Goal: Task Accomplishment & Management: Complete application form

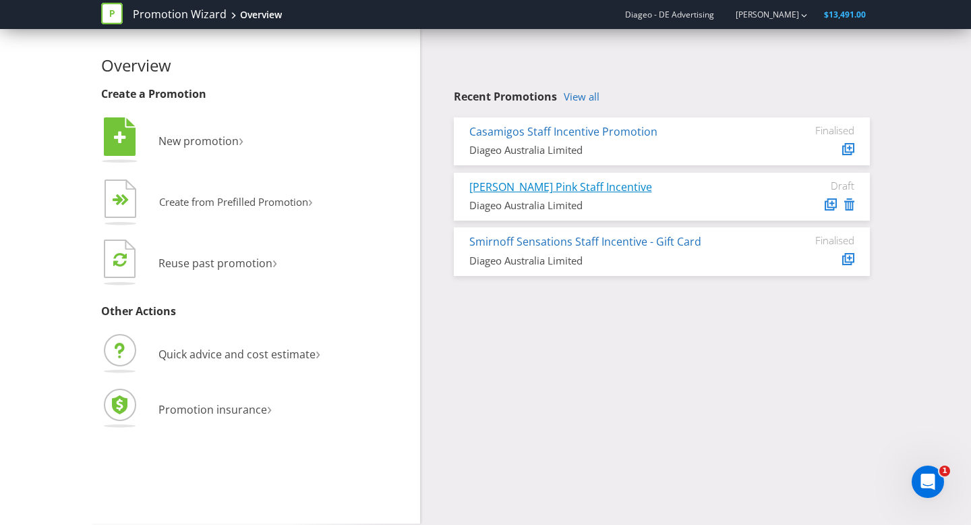
click at [574, 187] on link "[PERSON_NAME] Pink Staff Incentive" at bounding box center [560, 186] width 183 height 15
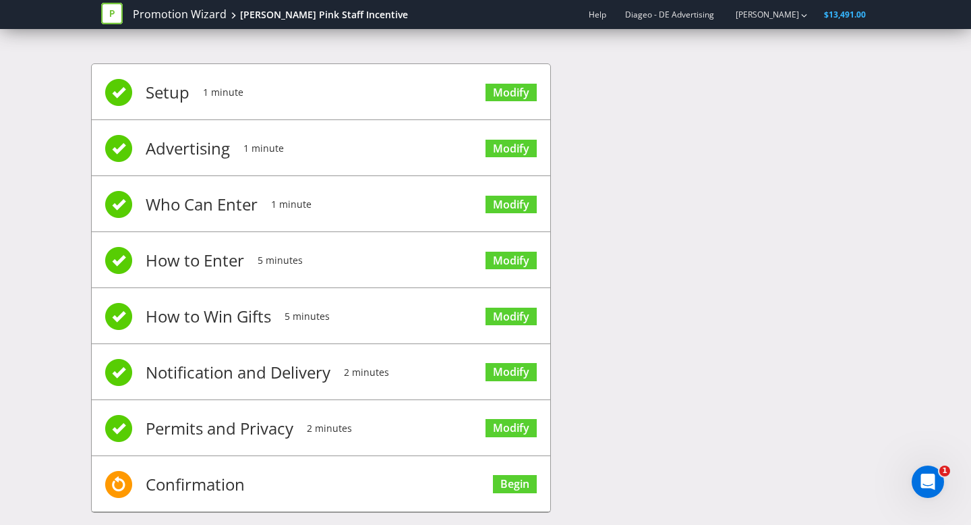
click at [185, 477] on span "Confirmation" at bounding box center [195, 484] width 99 height 54
click at [515, 479] on link "Begin" at bounding box center [515, 484] width 44 height 18
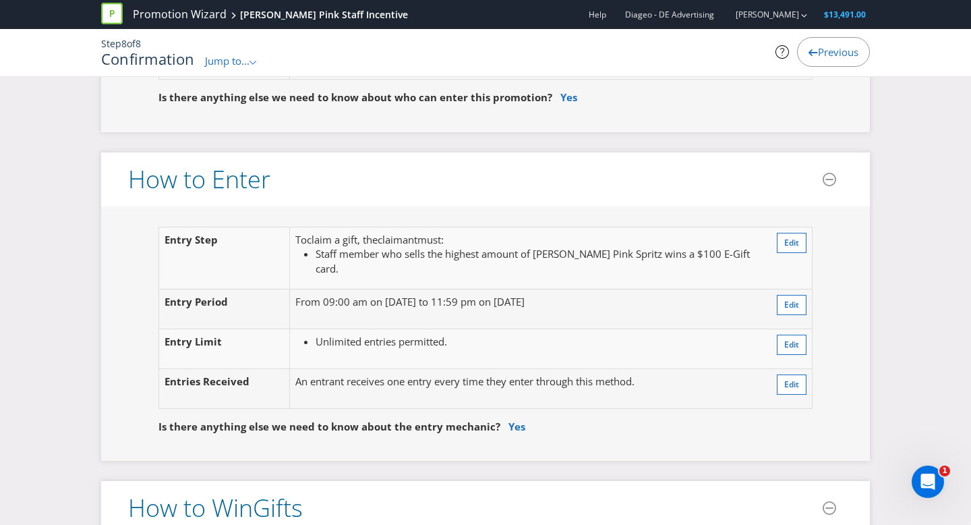
scroll to position [1126, 0]
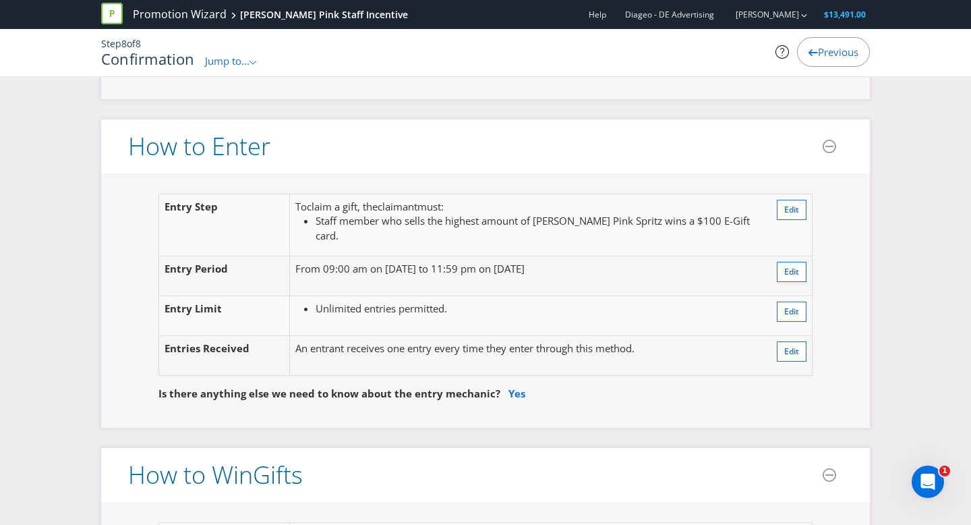
click at [372, 262] on td "From 09:00 am on 01 Nov 2025 to 11:59 pm on 30 Dec 2025" at bounding box center [526, 276] width 474 height 40
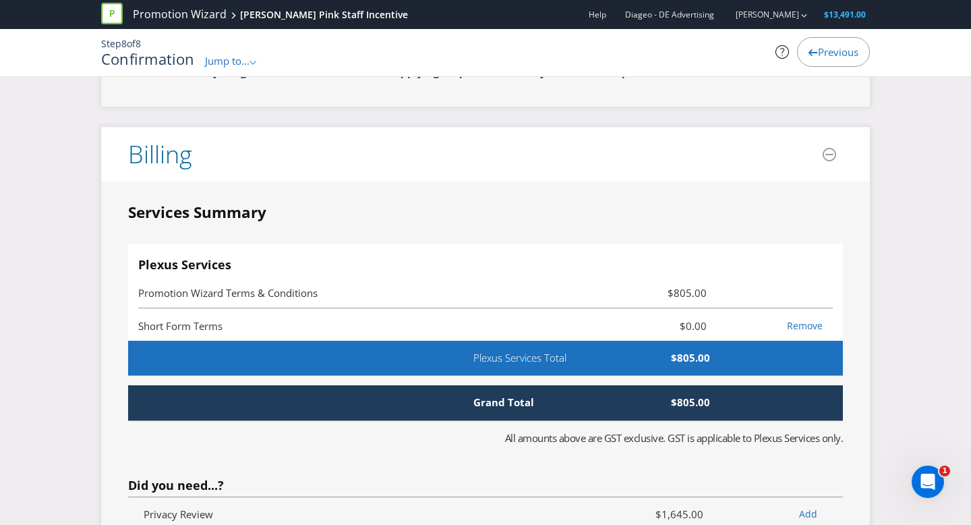
scroll to position [3055, 0]
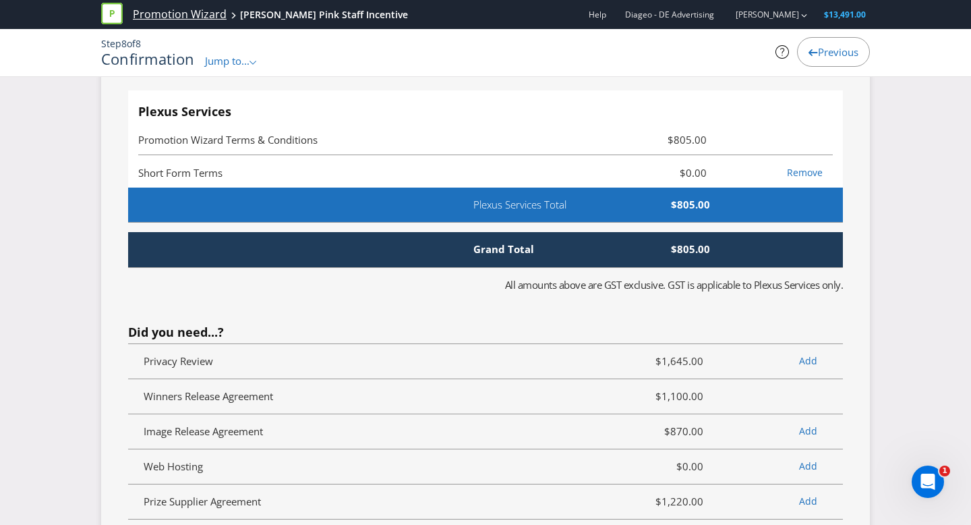
click at [184, 16] on link "Promotion Wizard" at bounding box center [180, 15] width 94 height 16
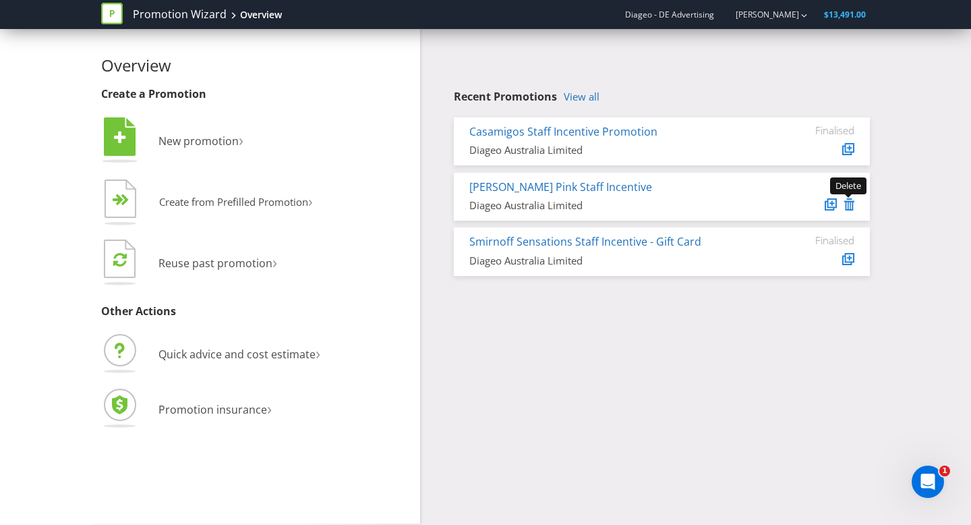
click at [848, 208] on icon at bounding box center [849, 204] width 10 height 12
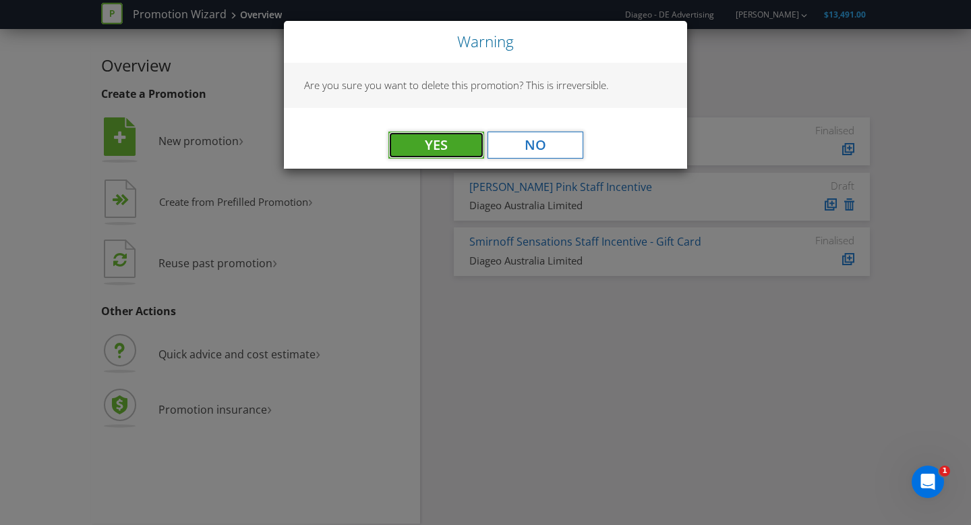
click at [417, 146] on button "Yes" at bounding box center [436, 144] width 96 height 27
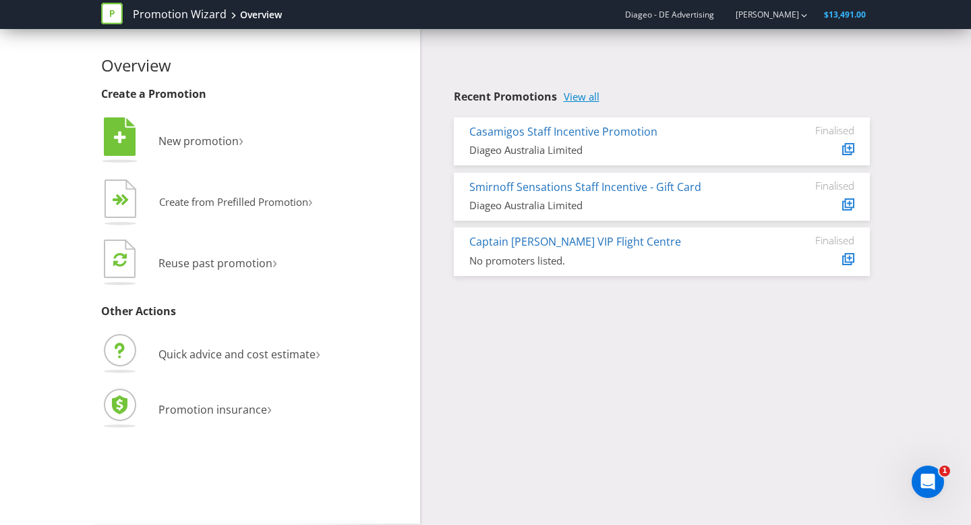
click at [593, 97] on link "View all" at bounding box center [582, 96] width 36 height 11
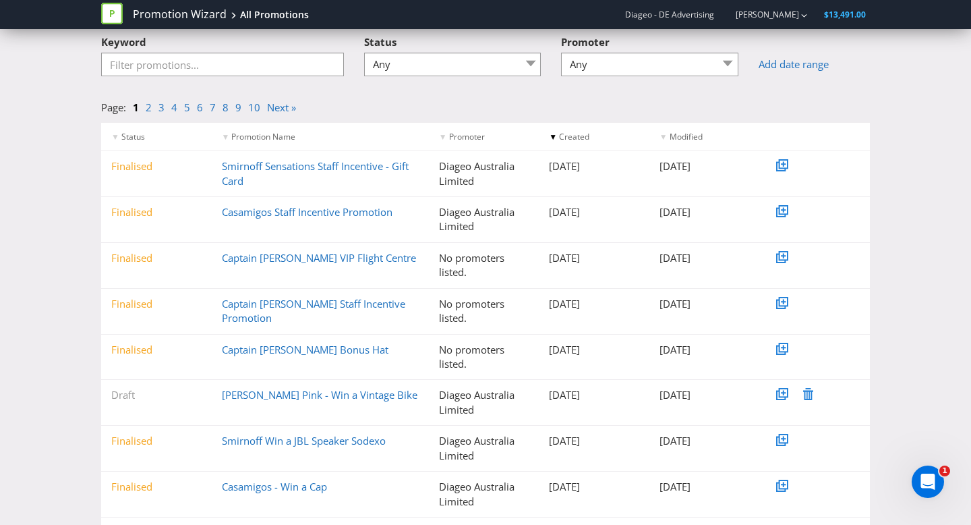
scroll to position [89, 0]
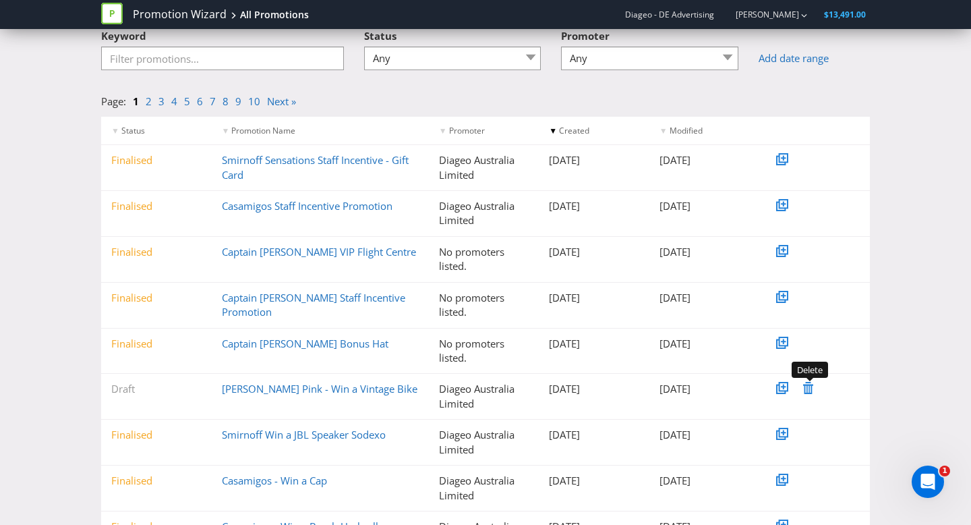
click at [814, 393] on div at bounding box center [809, 388] width 13 height 13
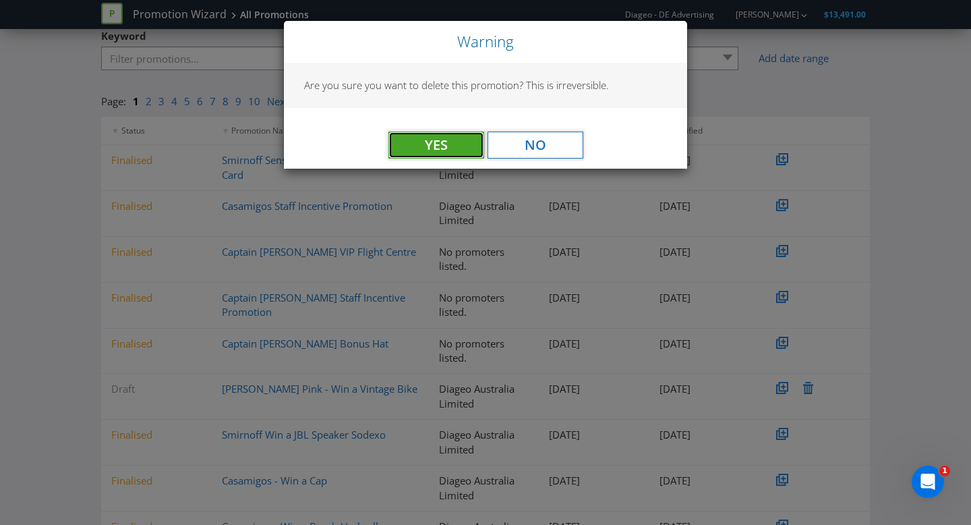
click at [425, 150] on button "Yes" at bounding box center [436, 144] width 96 height 27
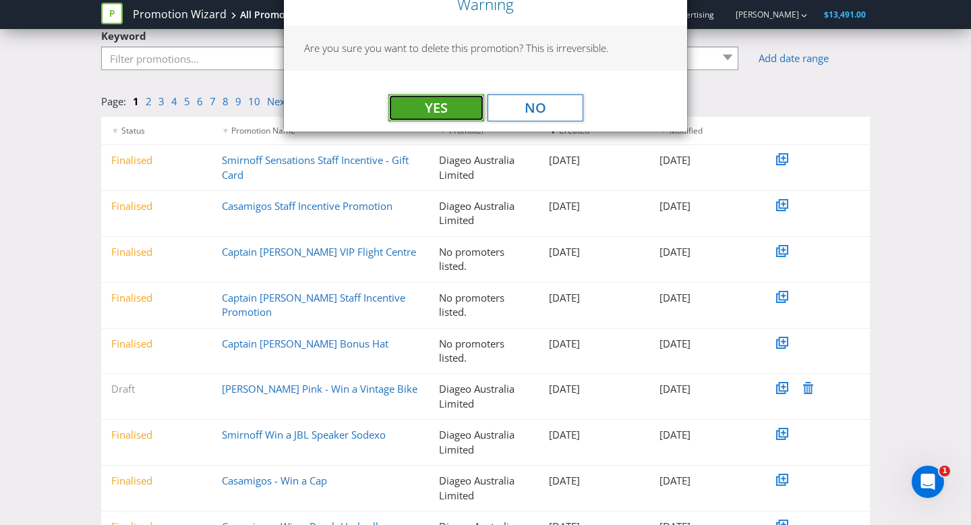
scroll to position [0, 0]
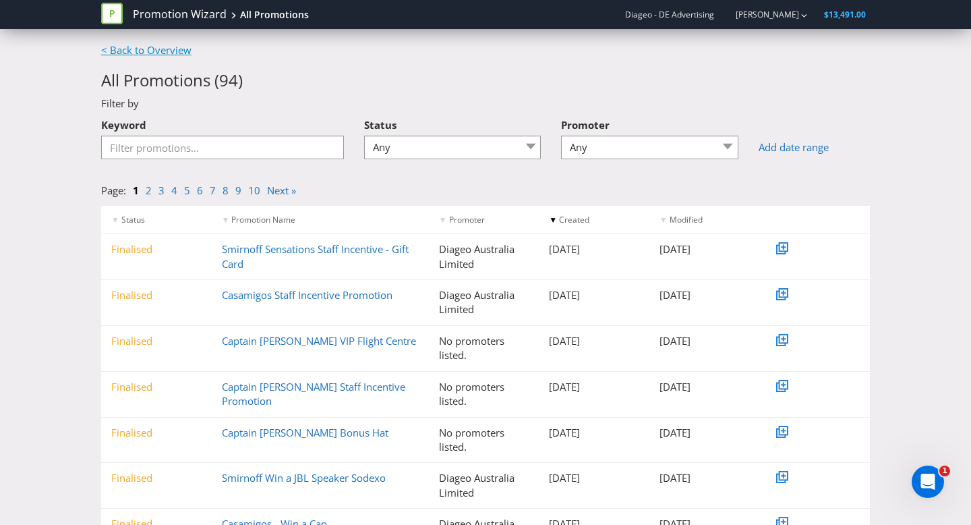
click at [137, 51] on link "< Back to Overview" at bounding box center [146, 49] width 90 height 13
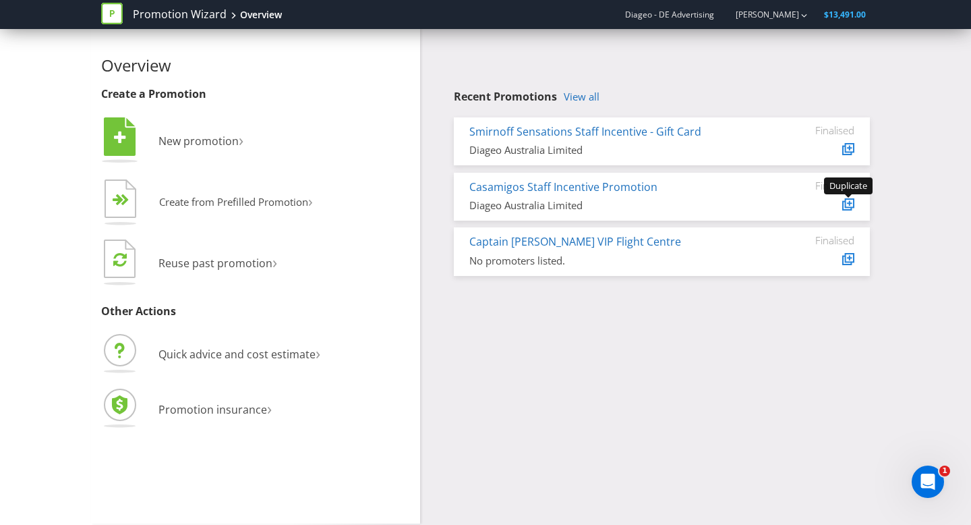
click at [851, 207] on icon at bounding box center [849, 202] width 9 height 9
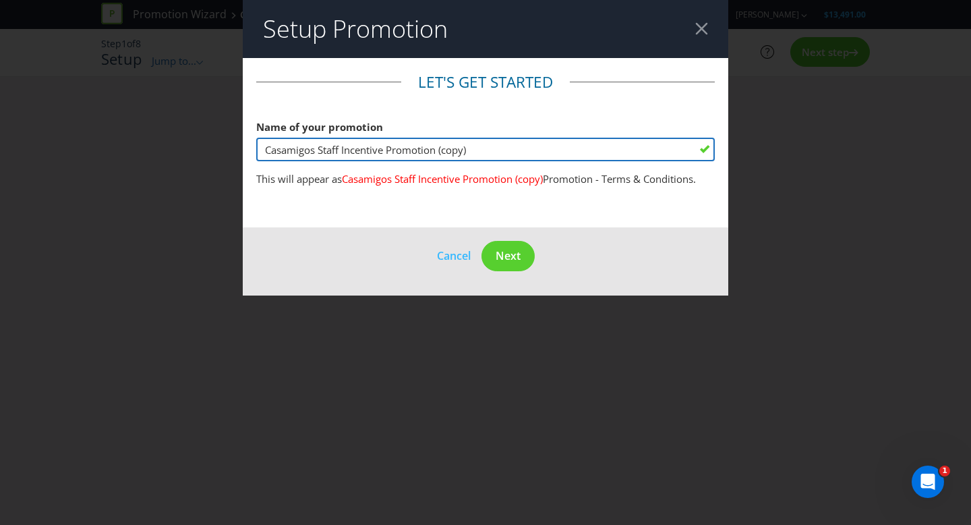
click at [512, 144] on input "Casamigos Staff Incentive Promotion (copy)" at bounding box center [485, 150] width 458 height 24
drag, startPoint x: 512, startPoint y: 144, endPoint x: 204, endPoint y: 150, distance: 307.5
click at [204, 150] on div "Setup Promotion Let's get started Name of your promotion Casamigos Staff Incent…" at bounding box center [485, 262] width 971 height 525
type input "[PERSON_NAME] Pink Staff Incentive"
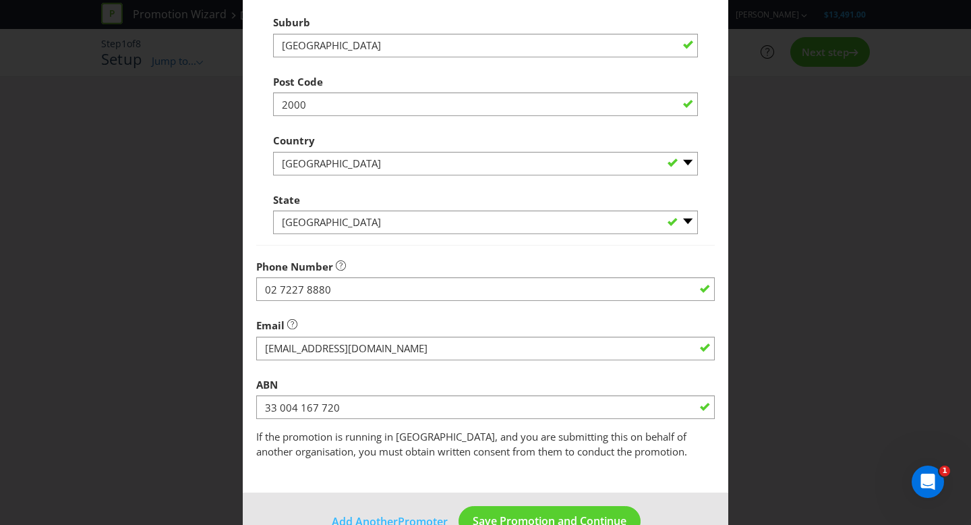
scroll to position [355, 0]
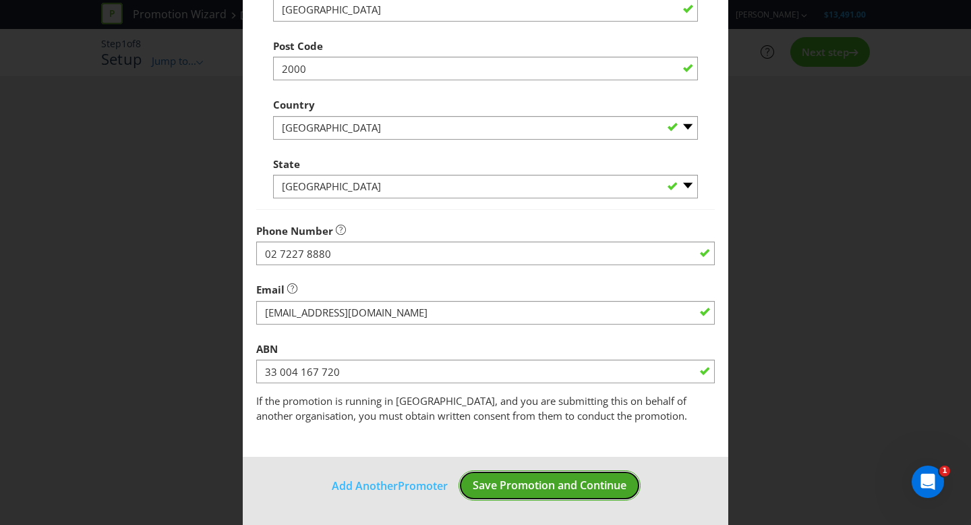
click at [496, 478] on span "Save Promotion and Continue" at bounding box center [550, 484] width 154 height 15
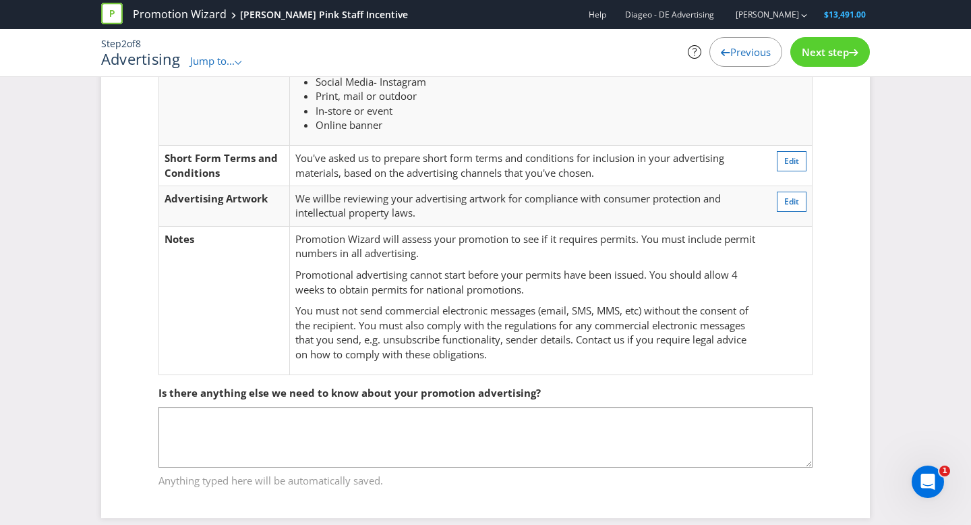
scroll to position [133, 0]
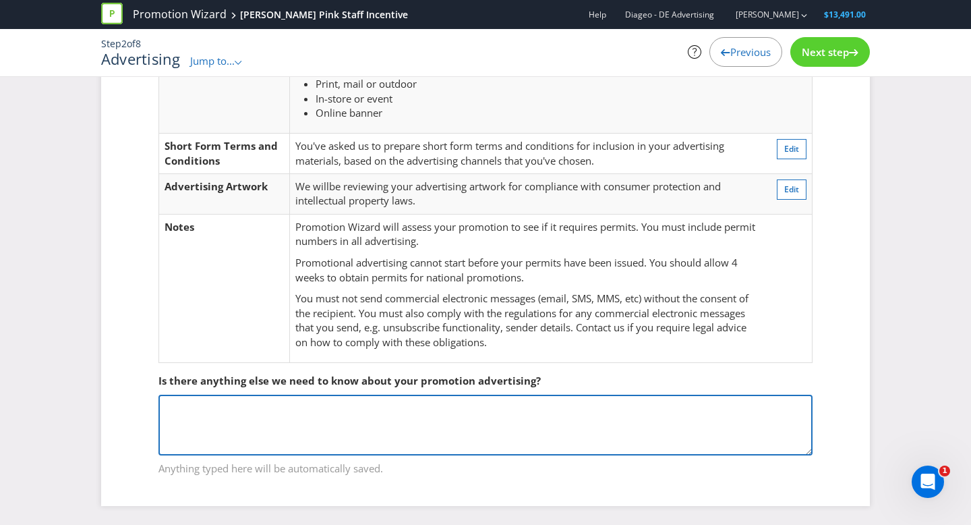
click at [407, 416] on textarea at bounding box center [485, 424] width 654 height 61
type textarea "Promotion is not consumer facing, it's for staff."
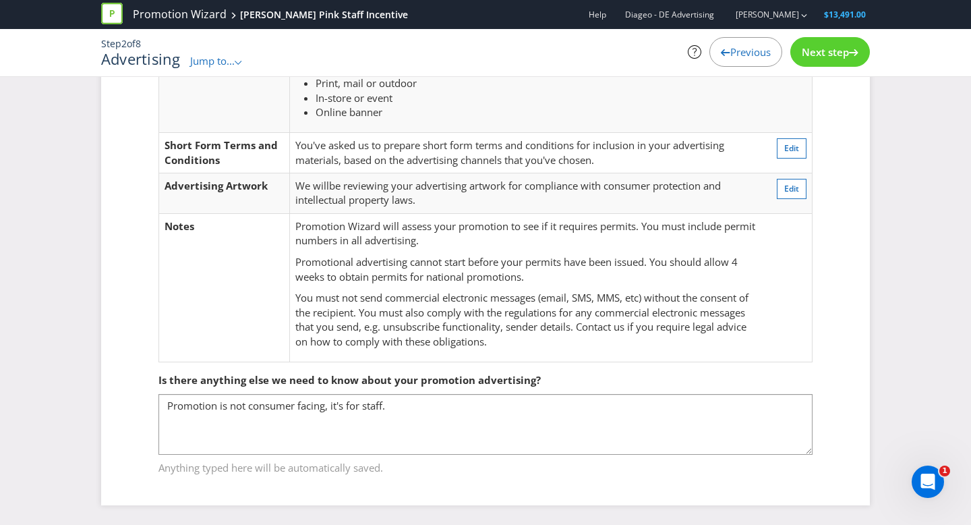
click at [820, 51] on span "Next step" at bounding box center [825, 51] width 47 height 13
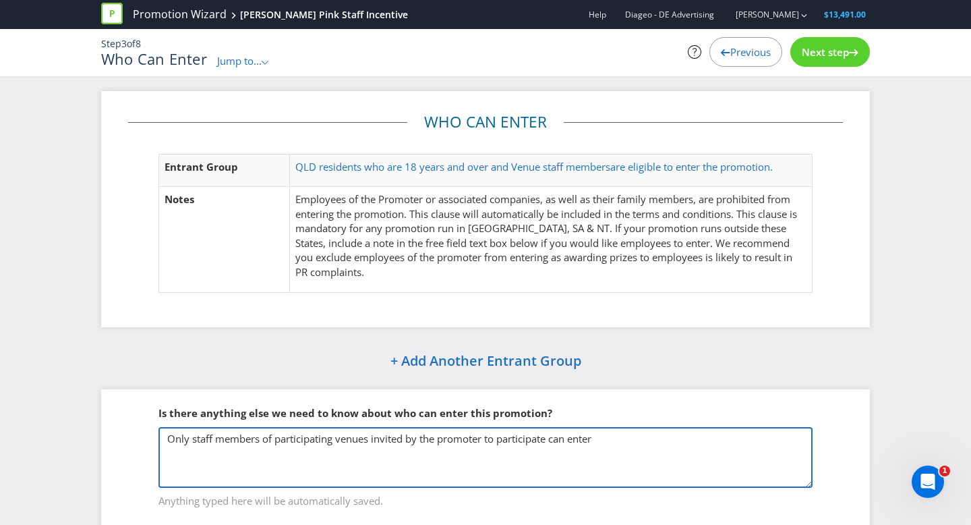
click at [315, 440] on textarea "Only staff members of participating venues invited by the promoter to participa…" at bounding box center [485, 457] width 654 height 61
click at [338, 438] on textarea "Only staff members of participating venues invited by the promoter to participa…" at bounding box center [485, 457] width 654 height 61
paste textarea "Queensland Clubs Management"
click at [770, 440] on textarea "Only staff members of participating venues invited by the promoter to participa…" at bounding box center [485, 457] width 654 height 61
drag, startPoint x: 639, startPoint y: 438, endPoint x: 621, endPoint y: 438, distance: 17.5
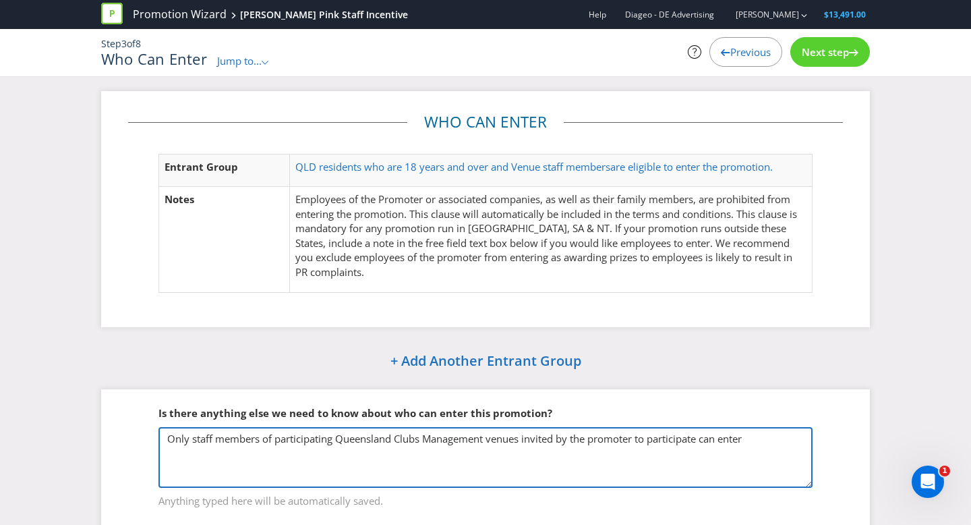
click at [621, 438] on textarea "Only staff members of participating venues invited by the promoter to participa…" at bounding box center [485, 457] width 654 height 61
click at [641, 438] on textarea "Only staff members of participating venues invited by the promoter to participa…" at bounding box center [485, 457] width 654 height 61
click at [688, 440] on textarea "Only staff members of participating venues invited by the promoter to participa…" at bounding box center [485, 457] width 654 height 61
drag, startPoint x: 489, startPoint y: 440, endPoint x: 348, endPoint y: 435, distance: 141.7
click at [348, 435] on textarea "Only staff members of participating venues invited by the promoter to participa…" at bounding box center [485, 457] width 654 height 61
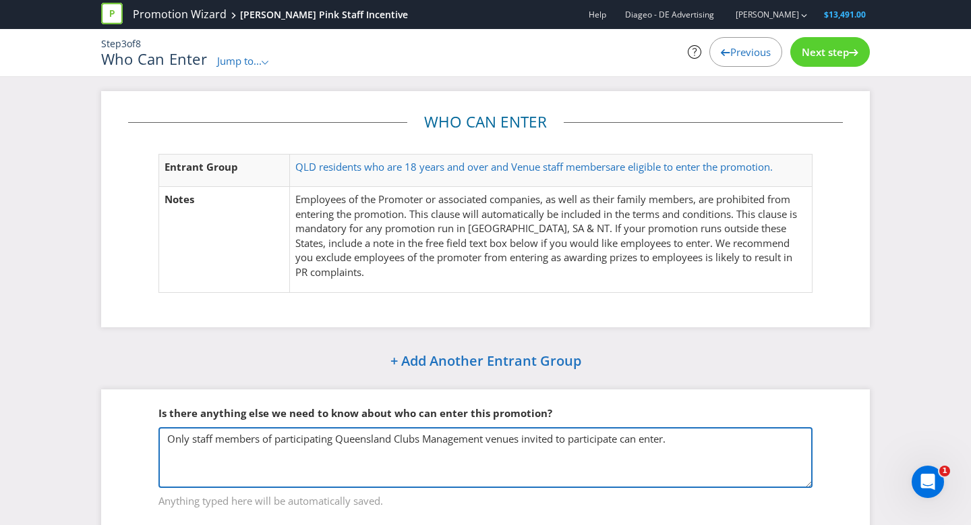
click at [376, 451] on textarea "Only staff members of participating venues invited by the promoter to participa…" at bounding box center [485, 457] width 654 height 61
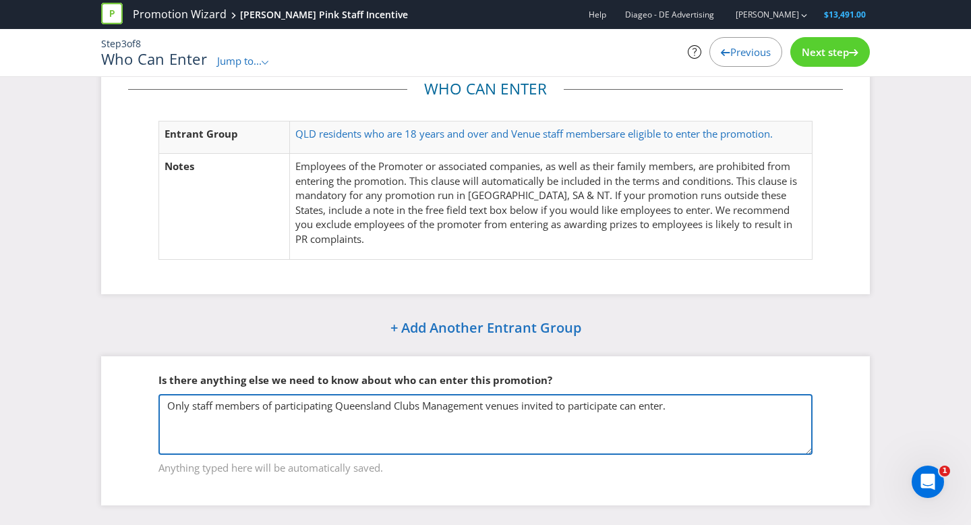
scroll to position [34, 0]
drag, startPoint x: 488, startPoint y: 406, endPoint x: 337, endPoint y: 407, distance: 151.0
click at [337, 407] on textarea "Only staff members of participating venues invited by the promoter to participa…" at bounding box center [485, 423] width 654 height 61
click at [469, 405] on textarea "Only staff members of participating venues invited by the promoter to participa…" at bounding box center [485, 423] width 654 height 61
click at [612, 406] on textarea "Only staff members of participating venues invited by the promoter to participa…" at bounding box center [485, 423] width 654 height 61
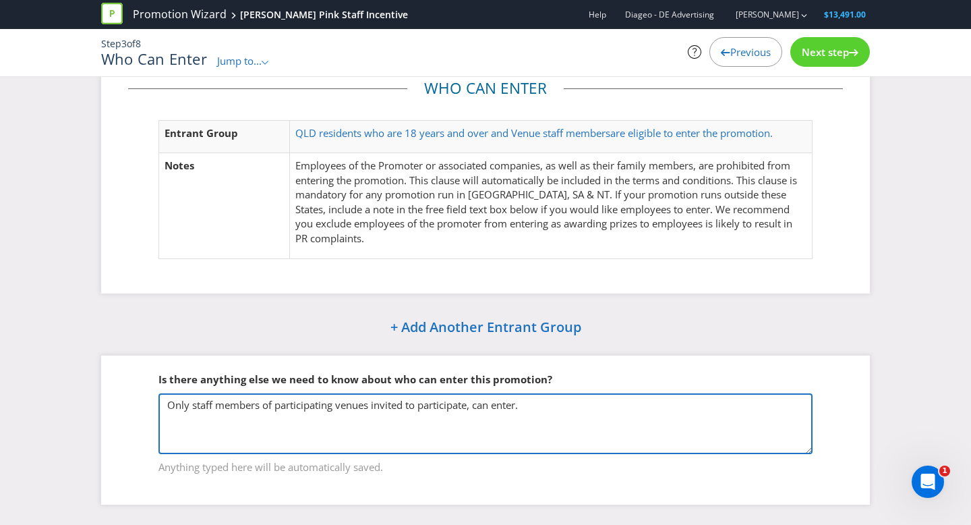
type textarea "Only staff members of participating venues invited to participate, can enter."
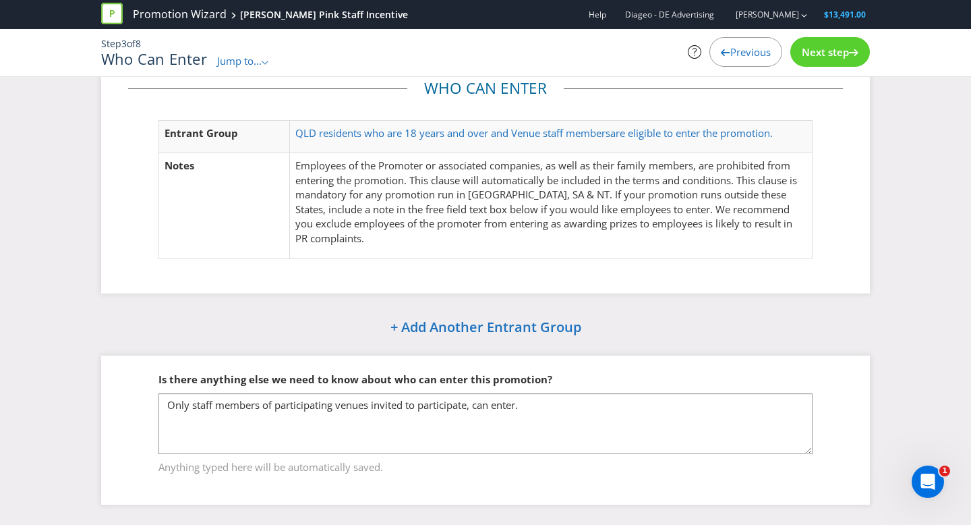
click at [815, 47] on span "Next step" at bounding box center [825, 51] width 47 height 13
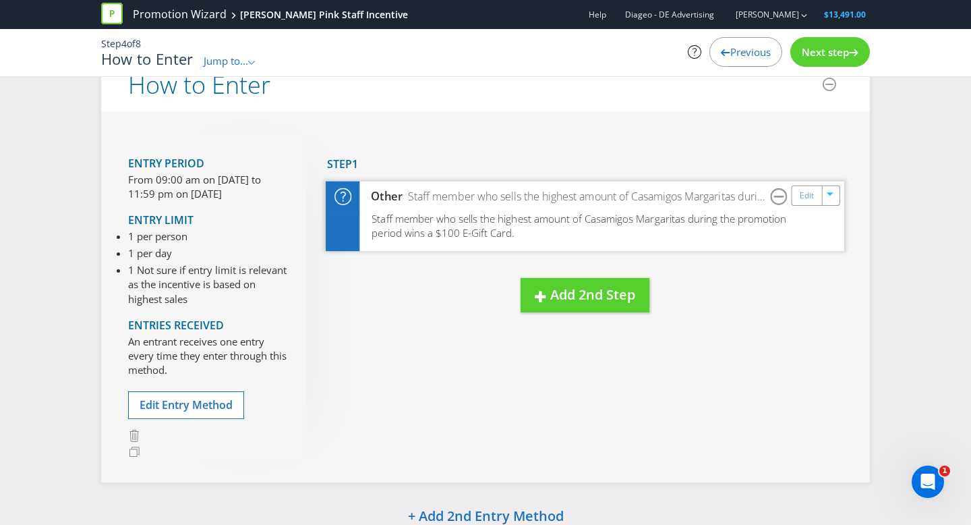
click at [484, 204] on div "Other Staff member who sells the highest amount of Casamigos Margaritas during …" at bounding box center [585, 196] width 518 height 30
click at [805, 200] on link "Edit" at bounding box center [807, 195] width 14 height 16
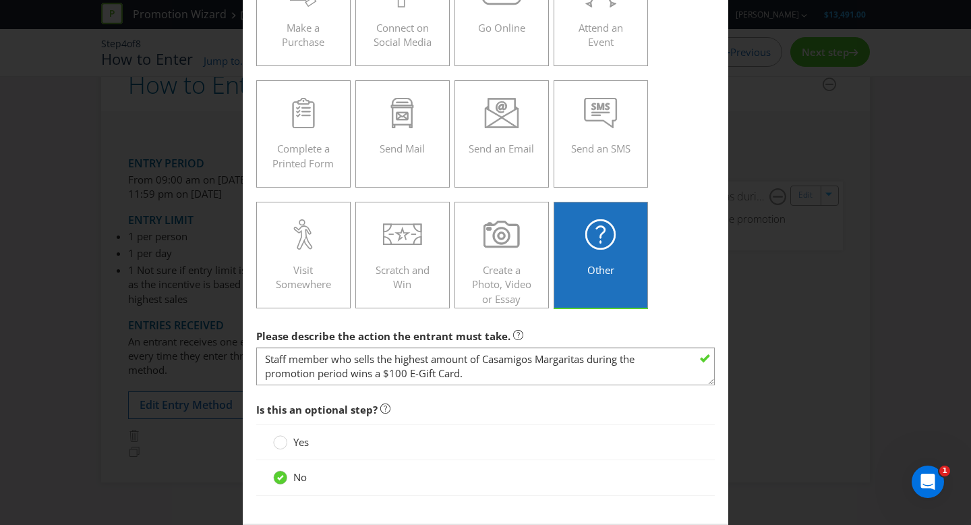
scroll to position [137, 0]
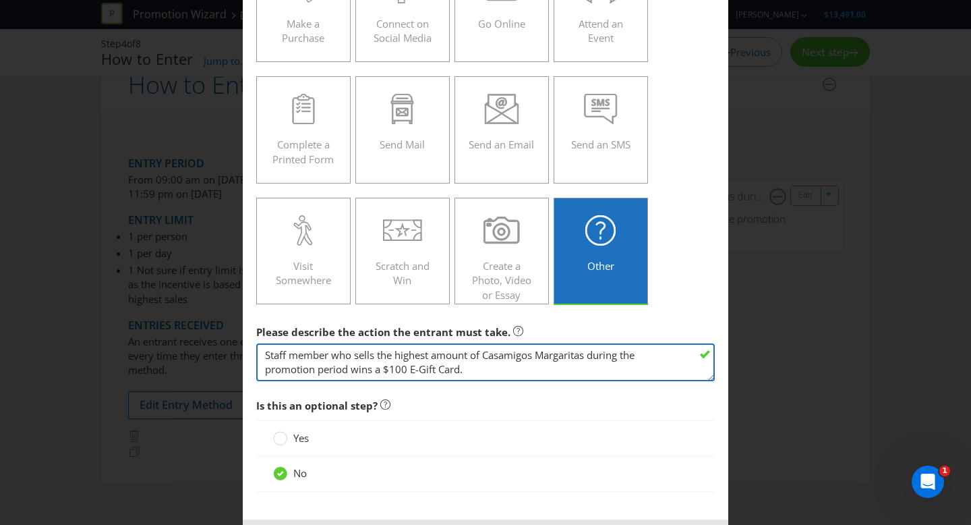
click at [467, 369] on textarea "Staff member who sells the highest amount of Casamigos Margaritas during the pr…" at bounding box center [485, 362] width 458 height 38
click at [483, 352] on textarea "Staff member who sells the highest amount of Casamigos Margaritas during the pr…" at bounding box center [485, 362] width 458 height 38
drag, startPoint x: 487, startPoint y: 353, endPoint x: 589, endPoint y: 354, distance: 101.8
click at [589, 353] on textarea "Staff member who sells the highest amount of Casamigos Margaritas during the pr…" at bounding box center [485, 362] width 458 height 38
type textarea "Staff member who sells the highest amount of Gordon's Pink Spritz during the pr…"
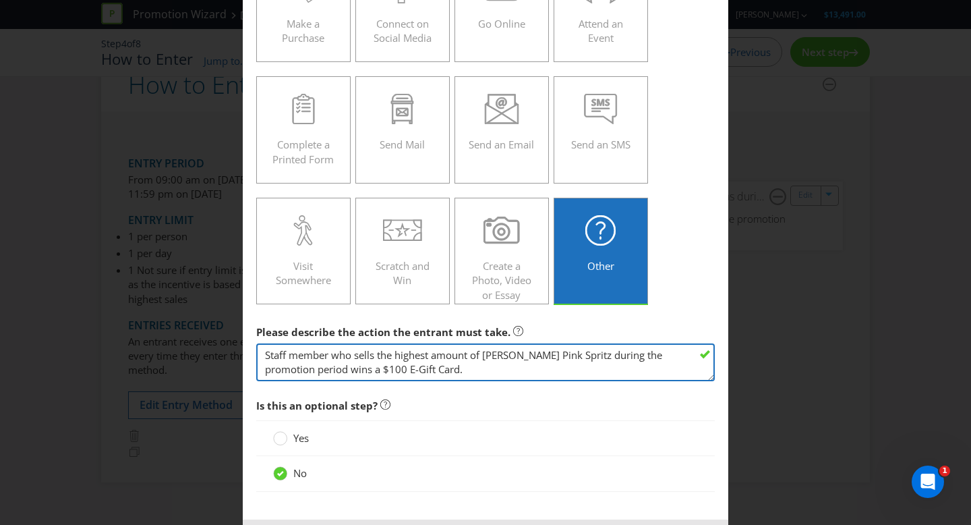
scroll to position [198, 0]
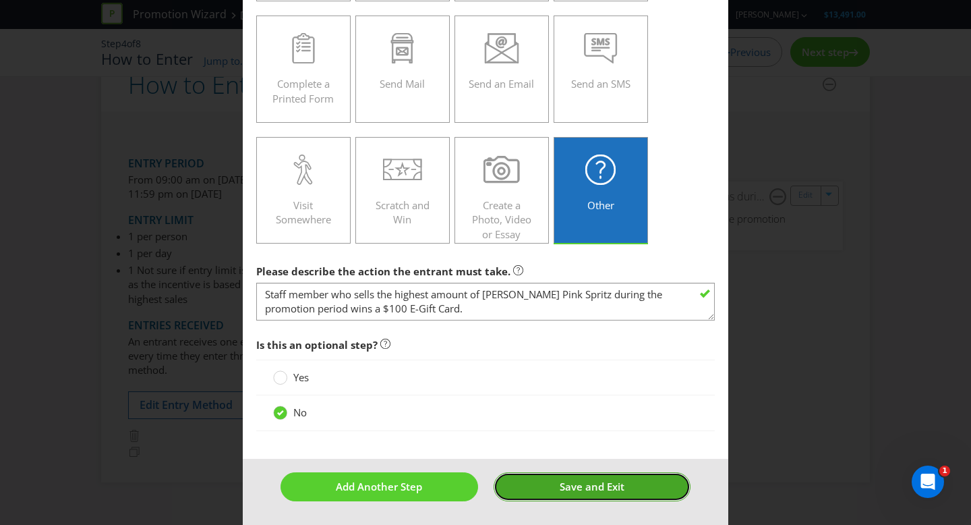
click at [586, 486] on span "Save and Exit" at bounding box center [592, 485] width 65 height 13
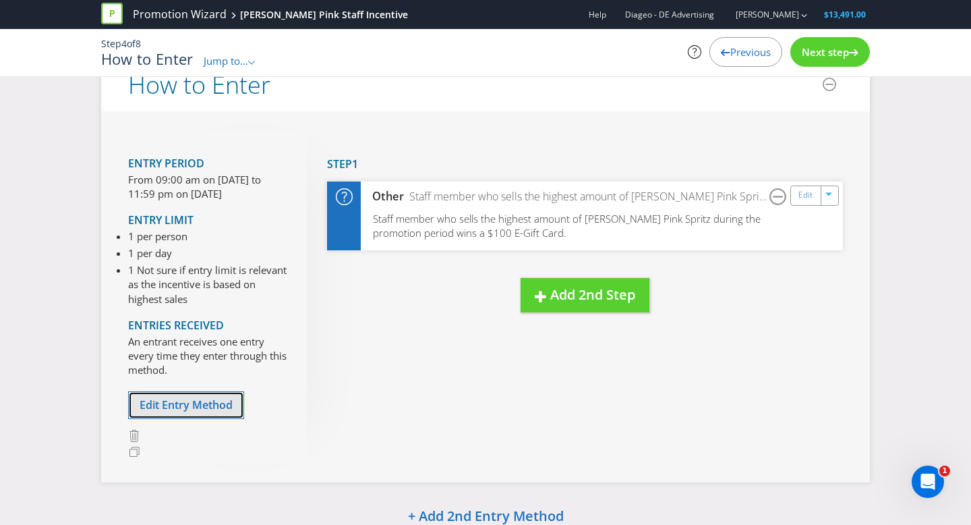
click at [169, 399] on span "Edit Entry Method" at bounding box center [186, 404] width 93 height 15
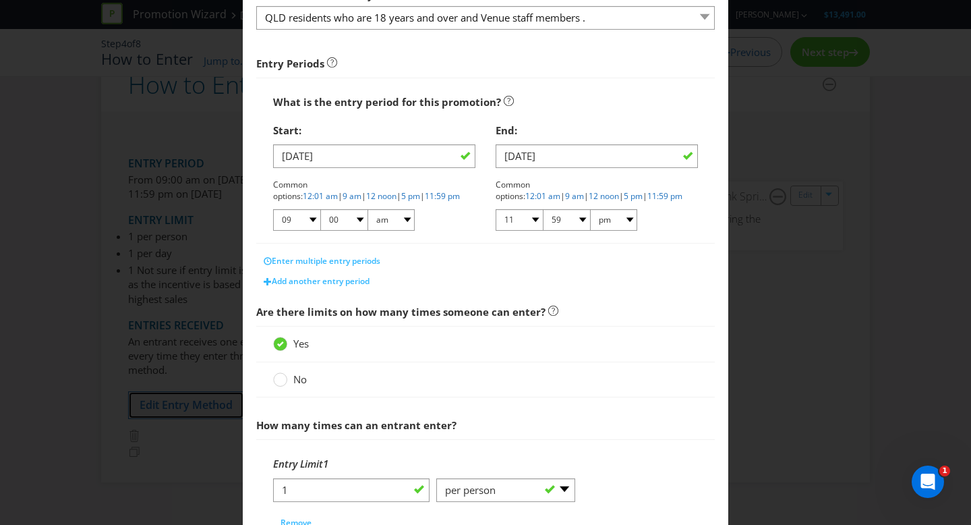
scroll to position [187, 0]
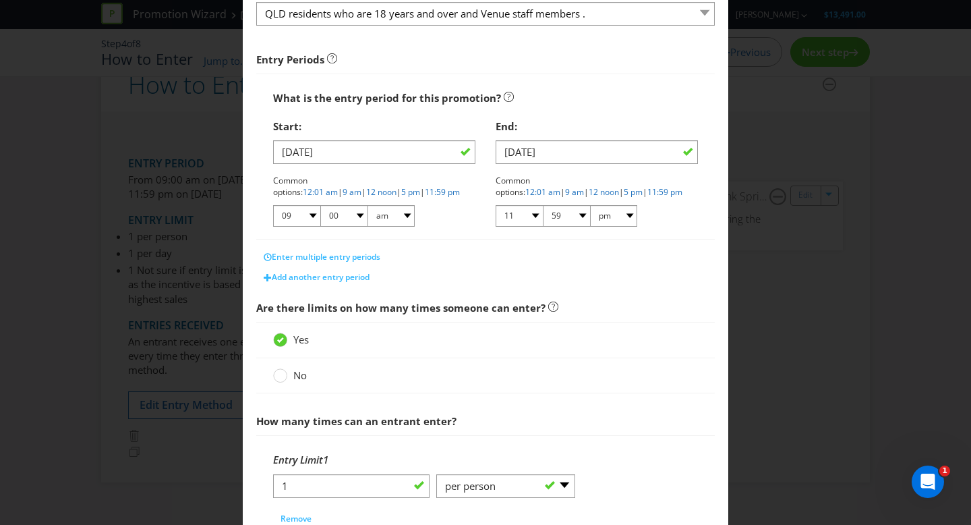
click at [311, 370] on div "No" at bounding box center [485, 375] width 425 height 14
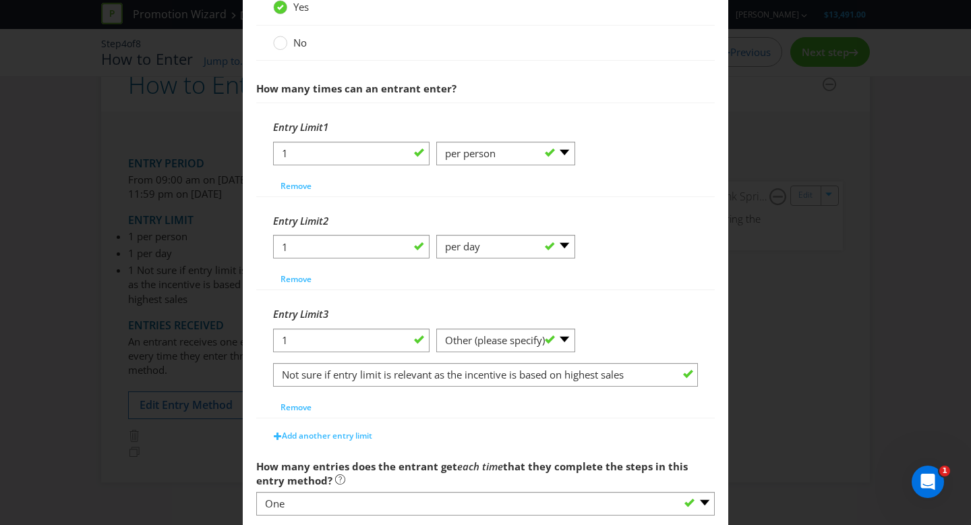
scroll to position [438, 0]
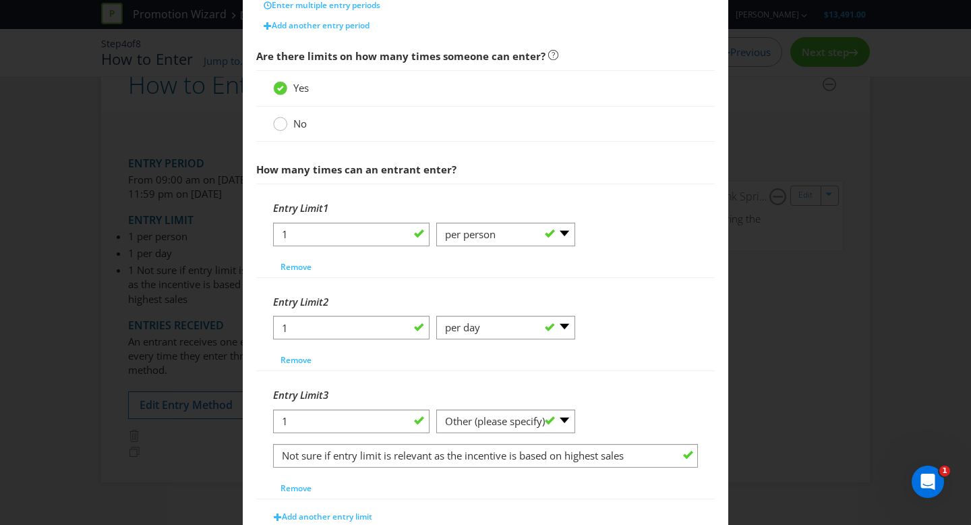
click at [283, 125] on circle at bounding box center [280, 123] width 13 height 13
click at [0, 0] on input "No" at bounding box center [0, 0] width 0 height 0
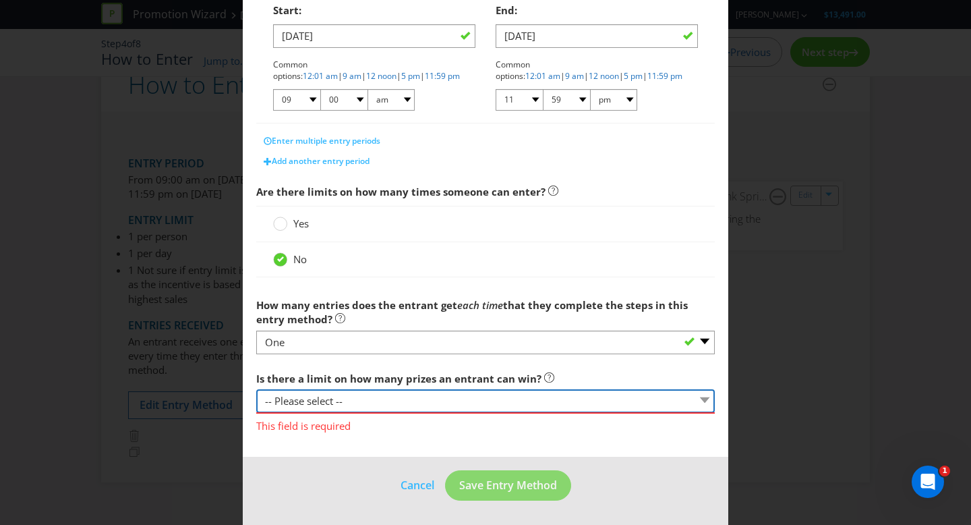
click at [352, 400] on select "-- Please select -- Yes, there is a maximum number of prizes that one entrant c…" at bounding box center [485, 401] width 458 height 24
select select "LIMITED"
click at [256, 389] on select "-- Please select -- Yes, there is a maximum number of prizes that one entrant c…" at bounding box center [485, 401] width 458 height 24
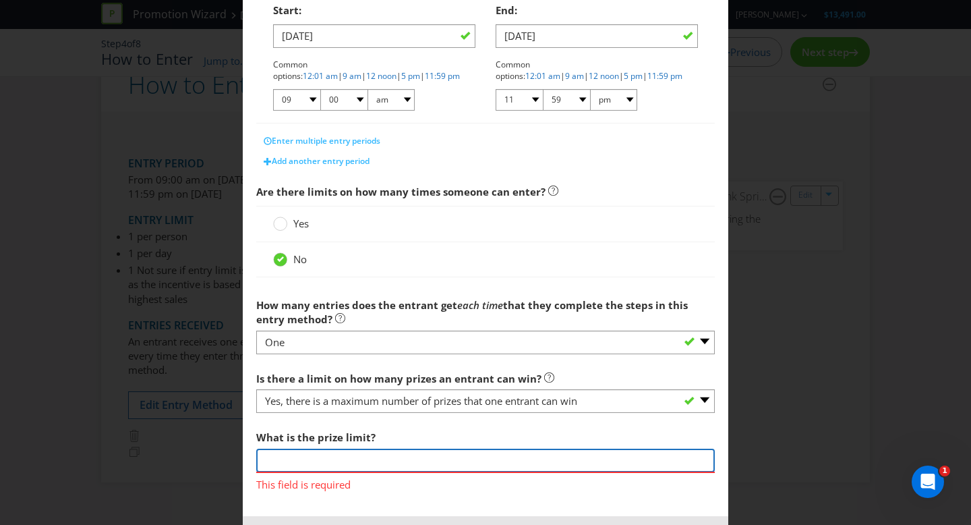
click at [425, 461] on input "number" at bounding box center [485, 460] width 458 height 24
type input "1"
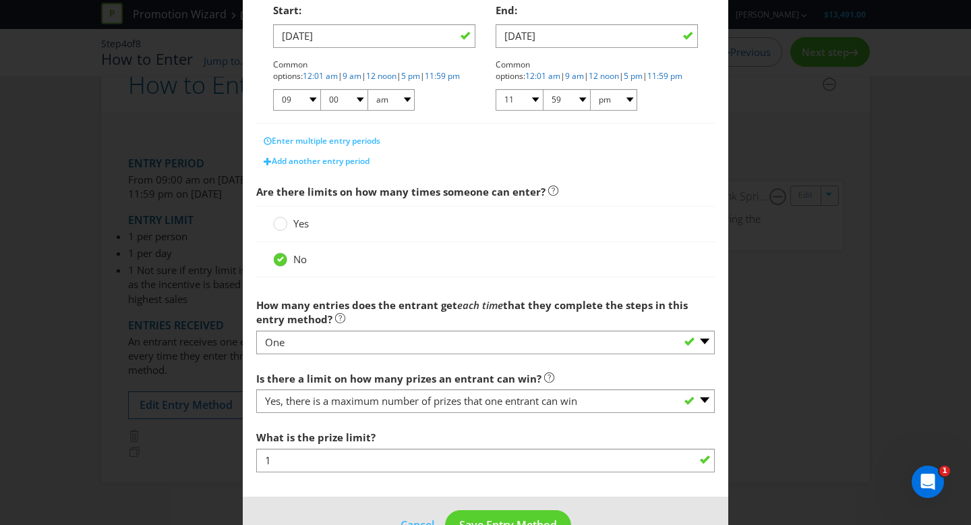
scroll to position [342, 0]
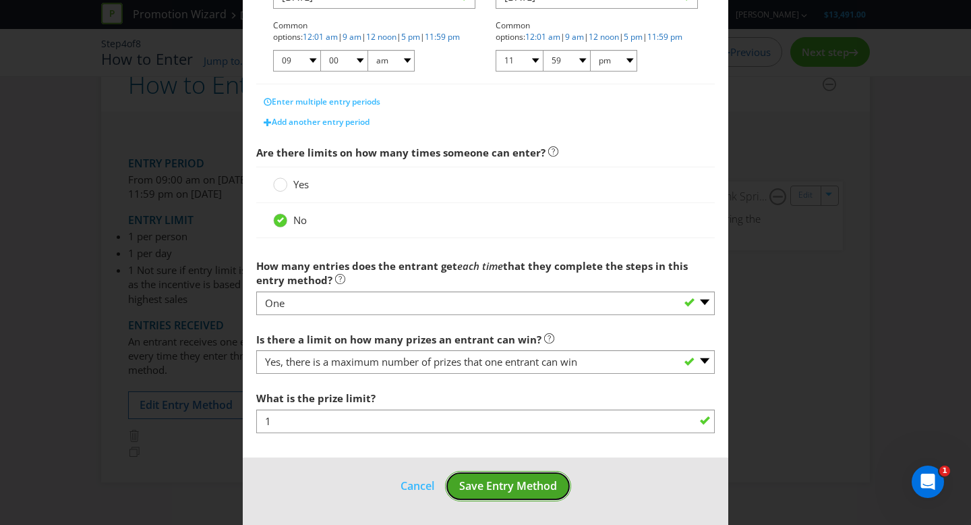
click at [532, 480] on span "Save Entry Method" at bounding box center [508, 485] width 98 height 15
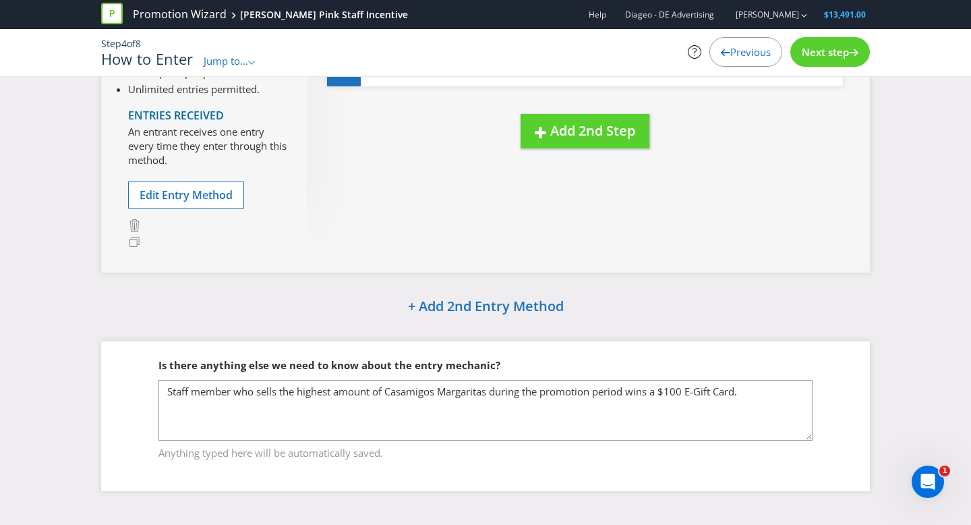
scroll to position [200, 0]
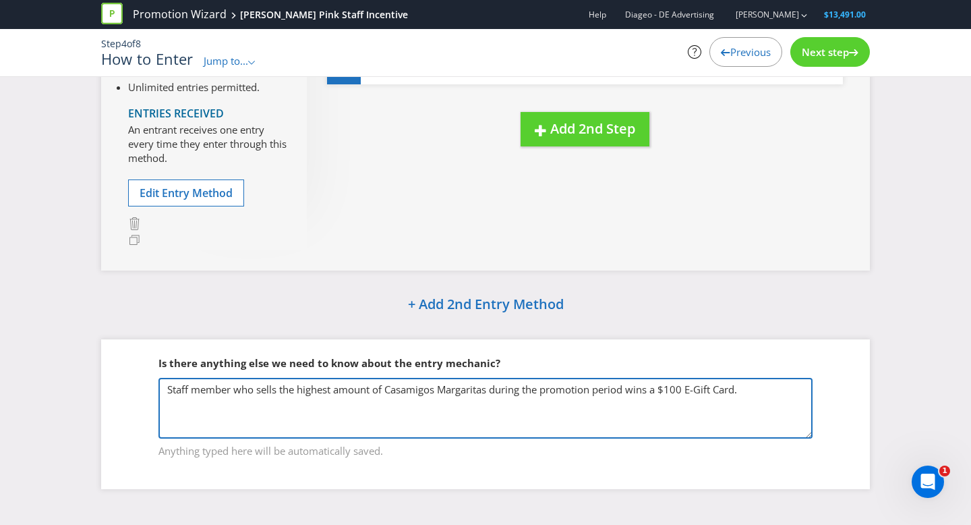
click at [301, 395] on textarea "Staff member who sells the highest amount of Casamigos Margaritas during the pr…" at bounding box center [485, 408] width 654 height 61
click at [747, 405] on textarea "Staff member who sells the highest amount of Casamigos Margaritas during the pr…" at bounding box center [485, 408] width 654 height 61
drag, startPoint x: 491, startPoint y: 389, endPoint x: 388, endPoint y: 392, distance: 102.5
click at [388, 392] on textarea "Staff member who sells the highest amount of Casamigos Margaritas during the pr…" at bounding box center [485, 408] width 654 height 61
click at [630, 398] on textarea "Staff member who sells the highest amount of Casamigos Margaritas during the pr…" at bounding box center [485, 408] width 654 height 61
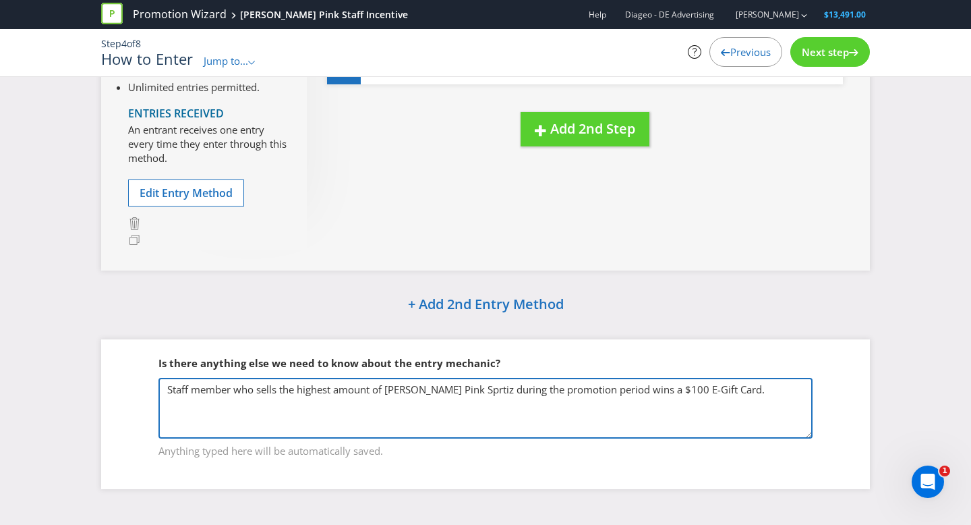
type textarea "Staff member who sells the highest amount of Gordon's Pink Sprtiz during the pr…"
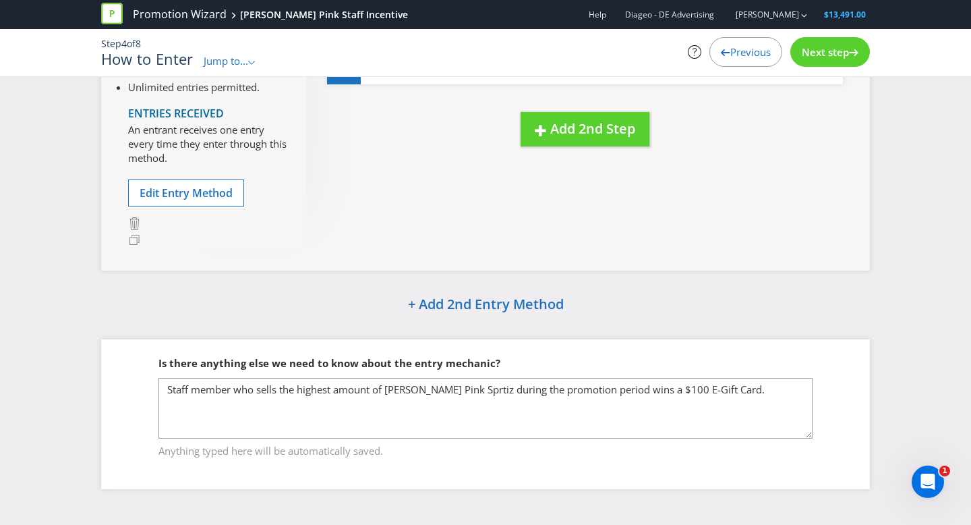
click at [831, 57] on span "Next step" at bounding box center [825, 51] width 47 height 13
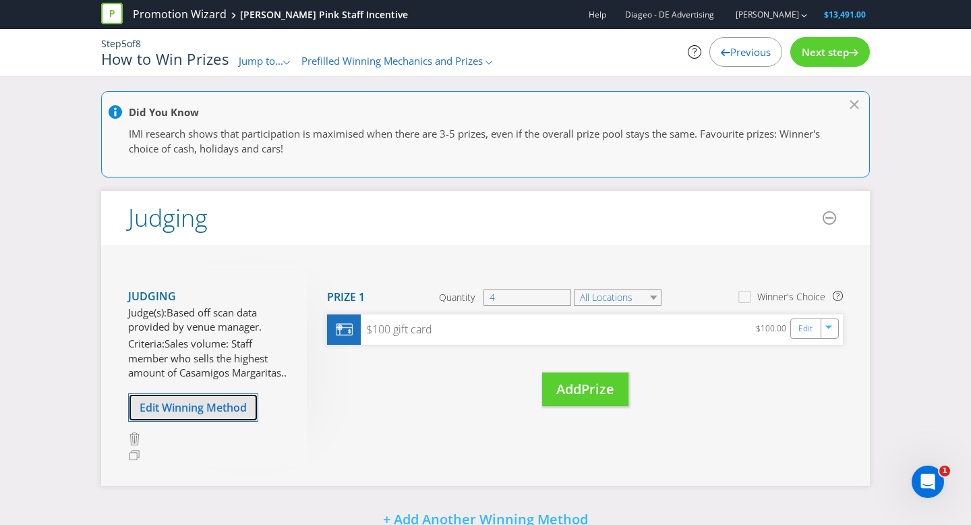
click at [200, 415] on span "Edit Winning Method" at bounding box center [193, 407] width 107 height 15
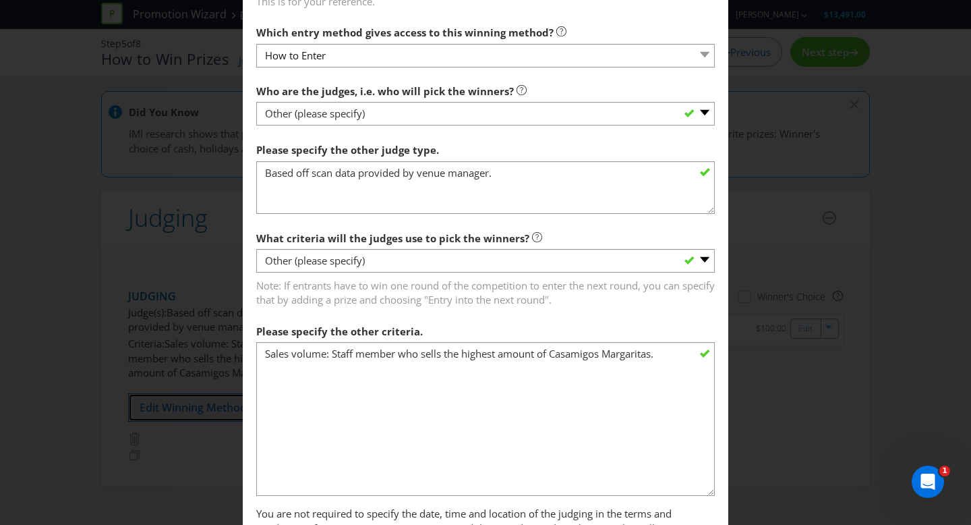
scroll to position [633, 0]
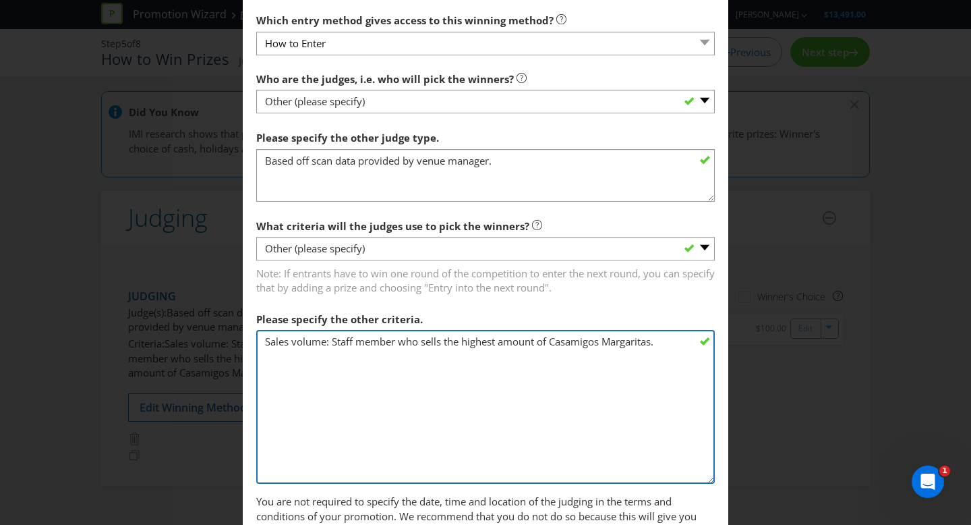
drag, startPoint x: 658, startPoint y: 340, endPoint x: 556, endPoint y: 340, distance: 102.5
click at [556, 340] on textarea "Sales volume: Staff member who sells the highest amount of Casamigos Margaritas." at bounding box center [485, 407] width 458 height 154
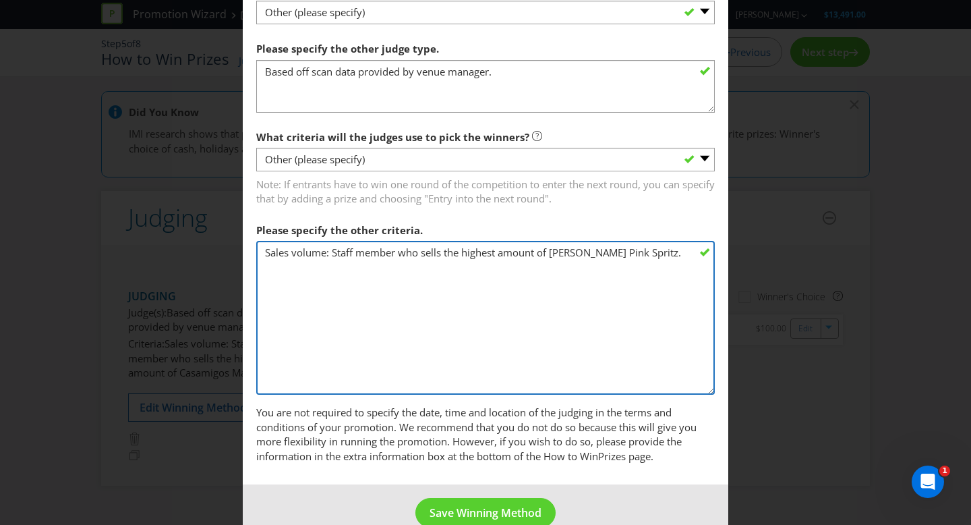
scroll to position [749, 0]
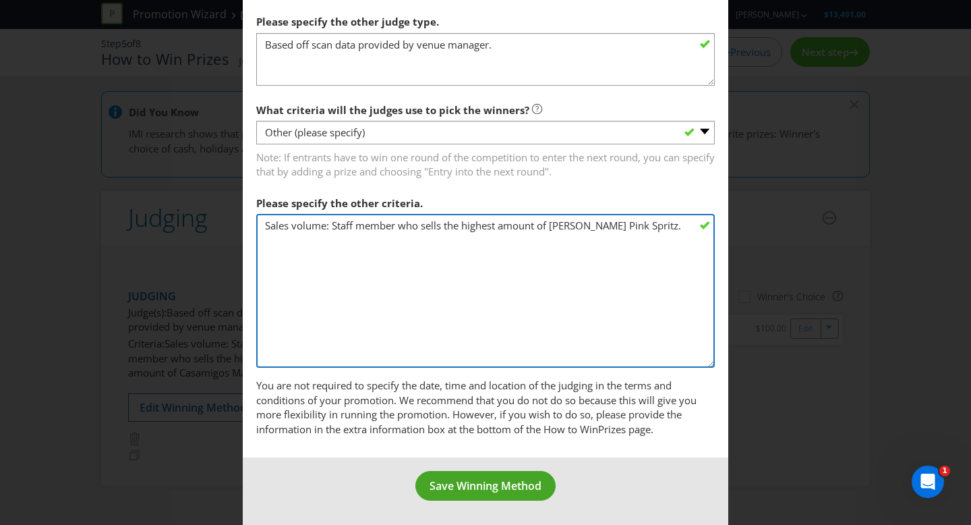
type textarea "Sales volume: Staff member who sells the highest amount of Gordon's Pink Spritz."
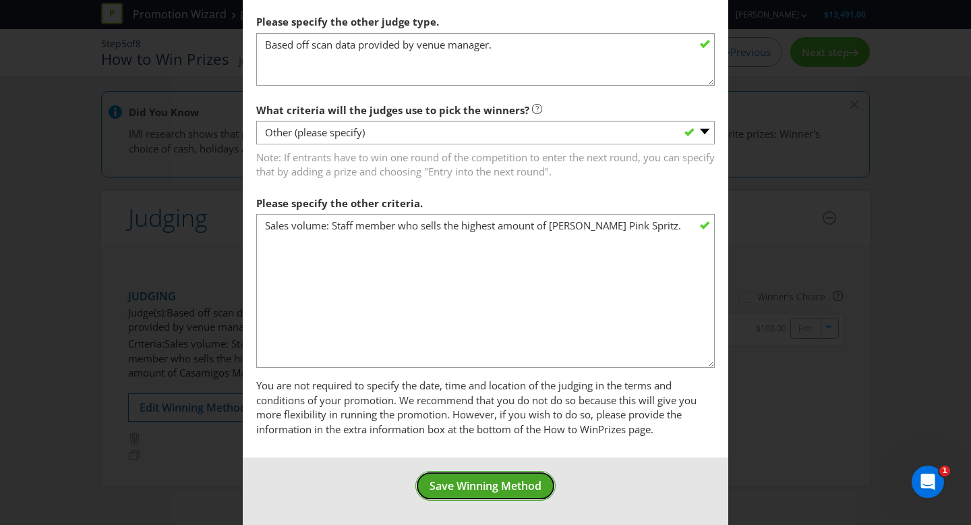
click at [467, 490] on span "Save Winning Method" at bounding box center [485, 485] width 112 height 15
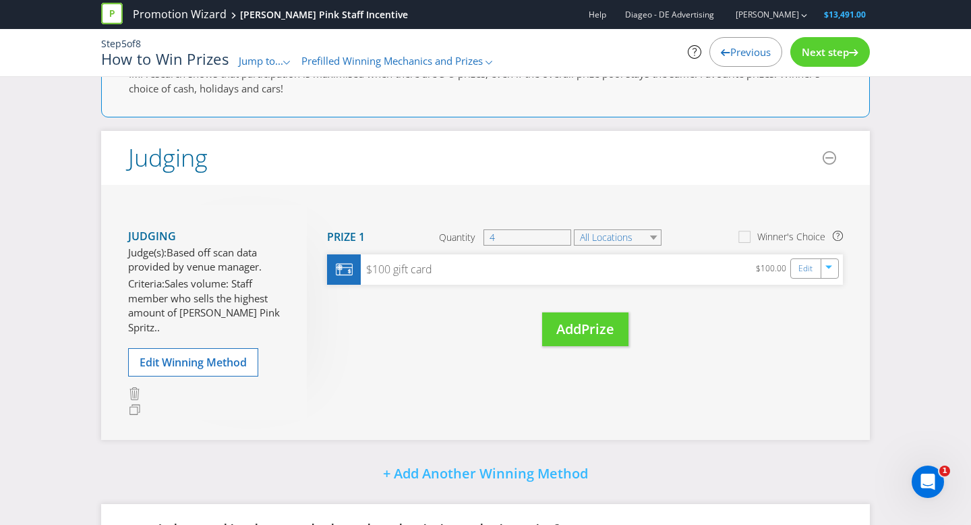
scroll to position [194, 0]
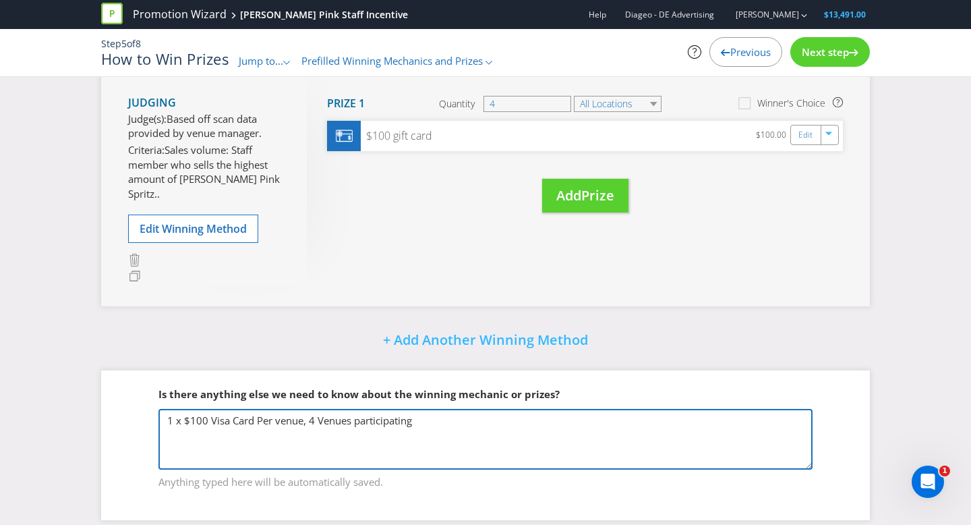
click at [320, 409] on textarea "1 x $100 Visa Card Per venue, 4 Venues participating" at bounding box center [485, 439] width 654 height 61
click at [357, 409] on textarea "1 x $100 Visa Card Per venue, 4 Venues participating" at bounding box center [485, 439] width 654 height 61
click at [402, 409] on textarea "1 x $100 Visa Card Per venue, 4 Venues participating" at bounding box center [485, 439] width 654 height 61
click at [260, 409] on textarea "1 x $100 Visa Card Per venue, 4 Venues participating" at bounding box center [485, 439] width 654 height 61
click at [340, 409] on textarea "1 x $100 Visa Card Per venue, 4 Venues participating" at bounding box center [485, 439] width 654 height 61
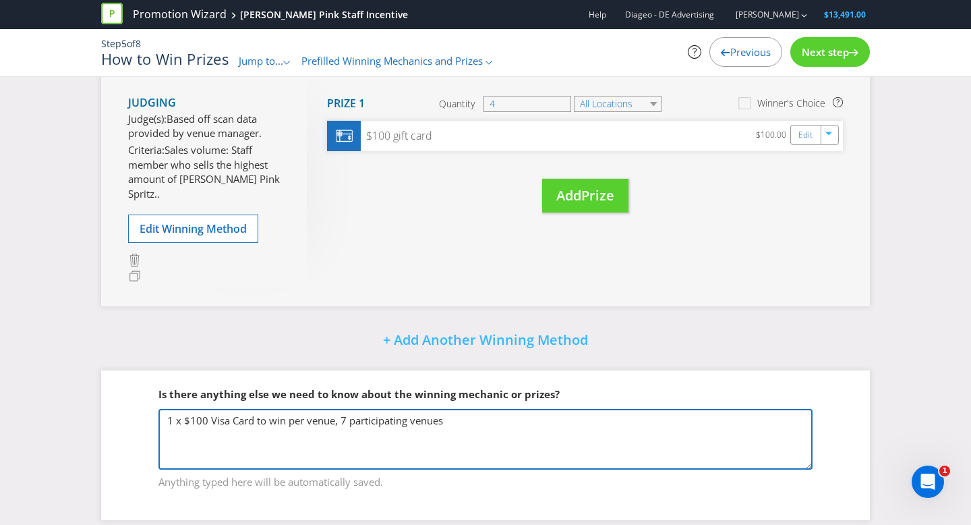
click at [463, 409] on textarea "1 x $100 Visa Card Per venue, 4 Venues participating" at bounding box center [485, 439] width 654 height 61
type textarea "1 x $100 Visa Card to win per venue, 7 participating venues."
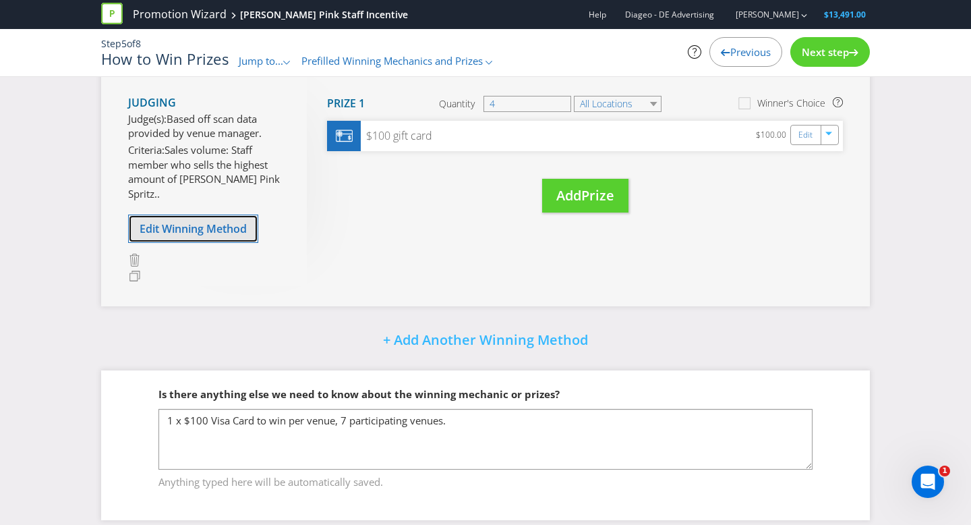
click at [234, 221] on span "Edit Winning Method" at bounding box center [193, 228] width 107 height 15
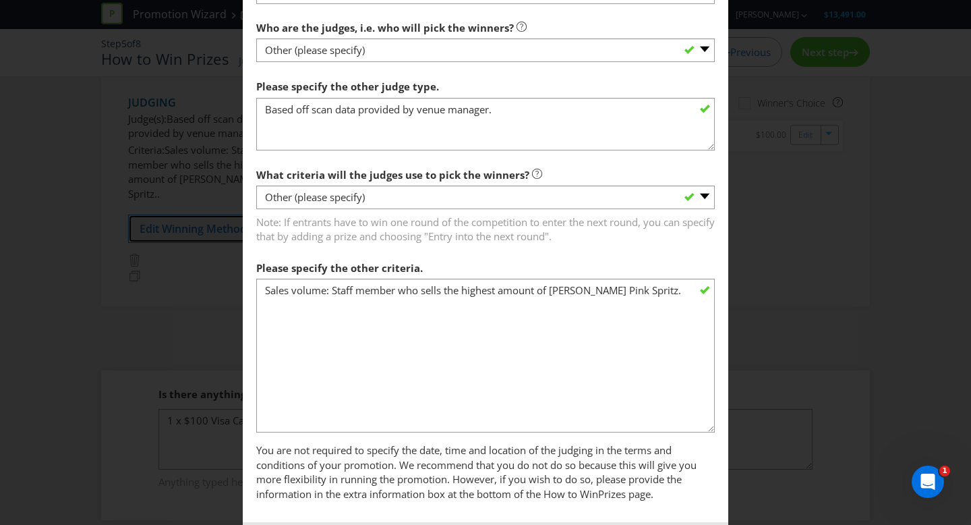
scroll to position [749, 0]
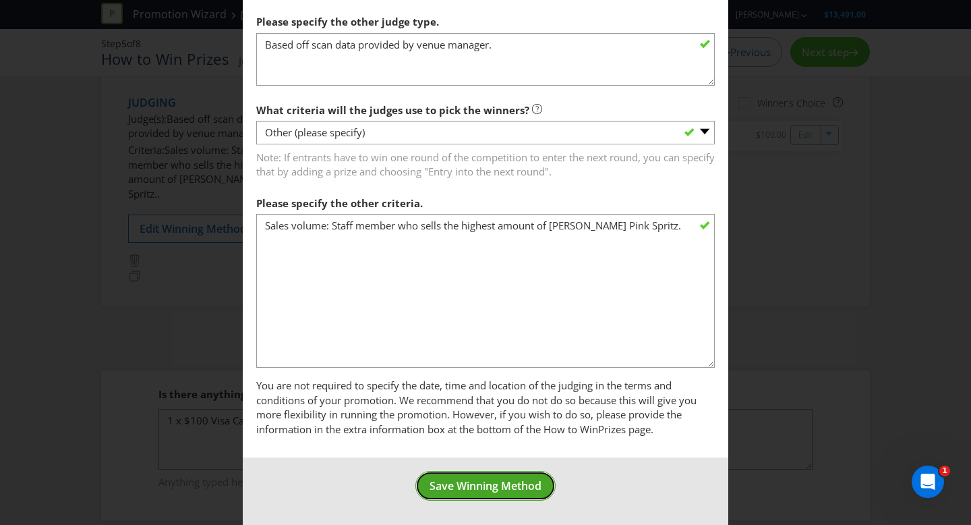
click at [492, 483] on span "Save Winning Method" at bounding box center [485, 485] width 112 height 15
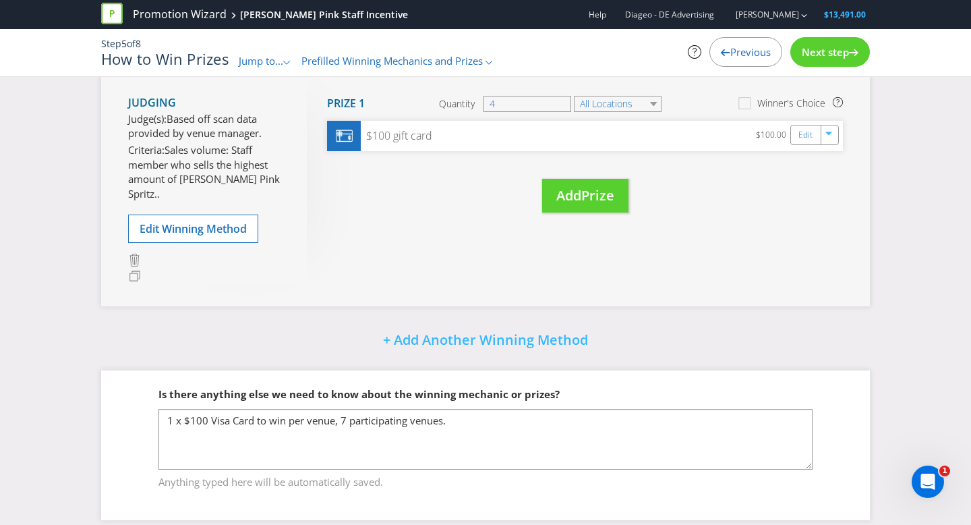
click at [838, 53] on span "Next step" at bounding box center [825, 51] width 47 height 13
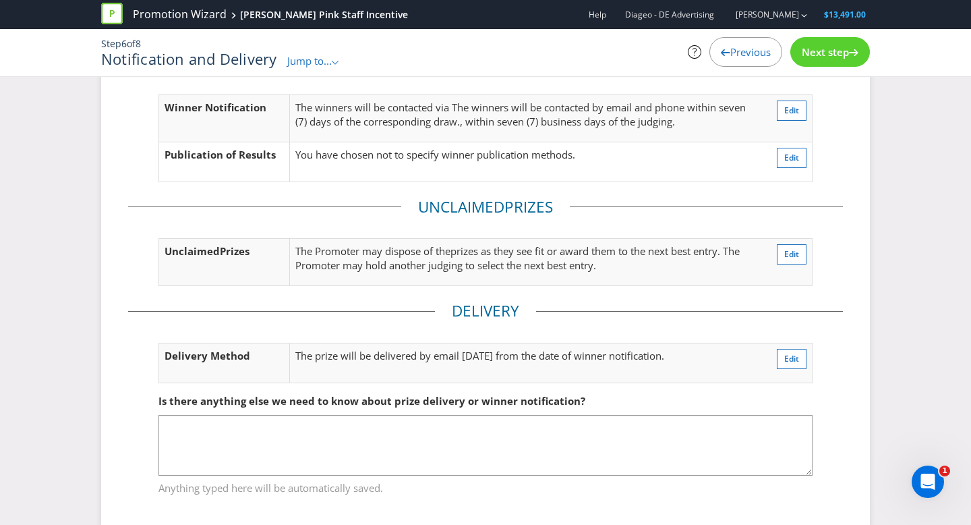
scroll to position [100, 0]
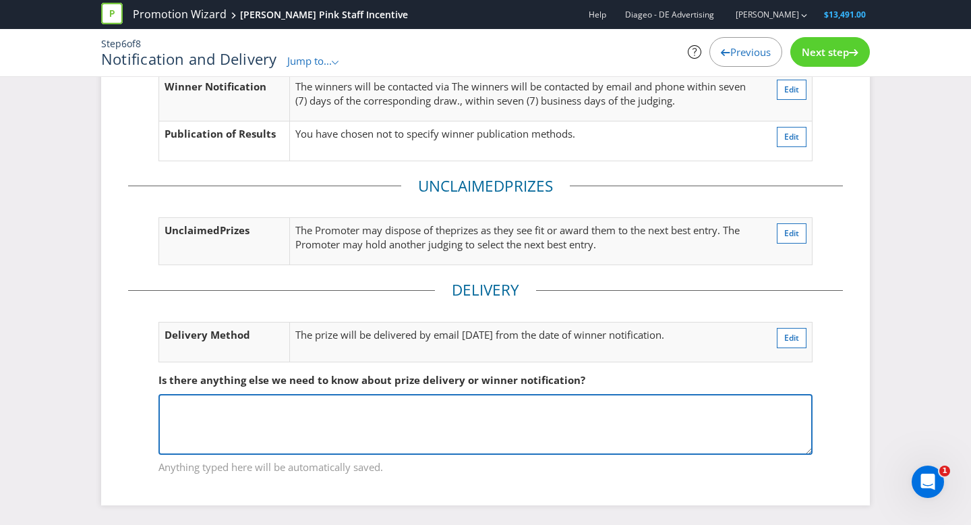
click at [375, 406] on textarea at bounding box center [485, 424] width 654 height 61
click at [435, 411] on textarea at bounding box center [485, 424] width 654 height 61
click at [396, 405] on textarea at bounding box center [485, 424] width 654 height 61
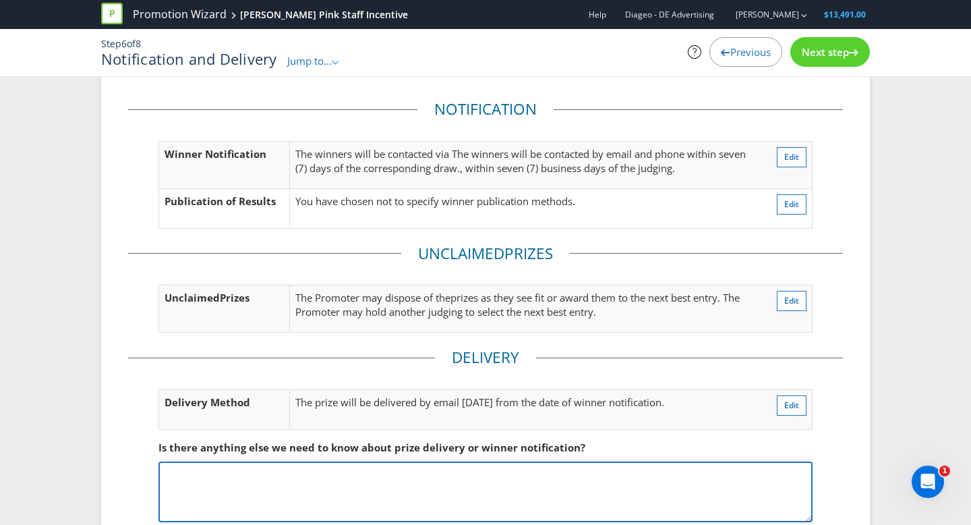
scroll to position [0, 0]
